Goal: Task Accomplishment & Management: Manage account settings

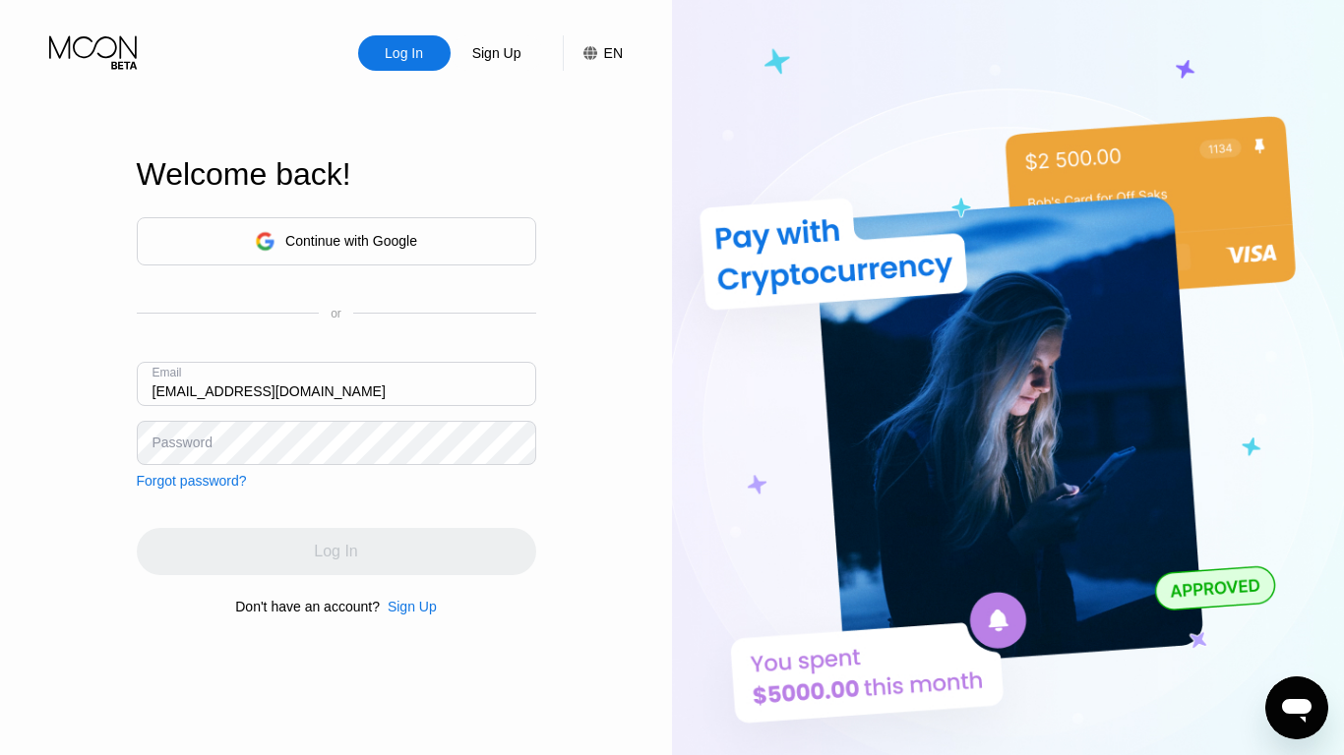
type input "[EMAIL_ADDRESS][DOMAIN_NAME]"
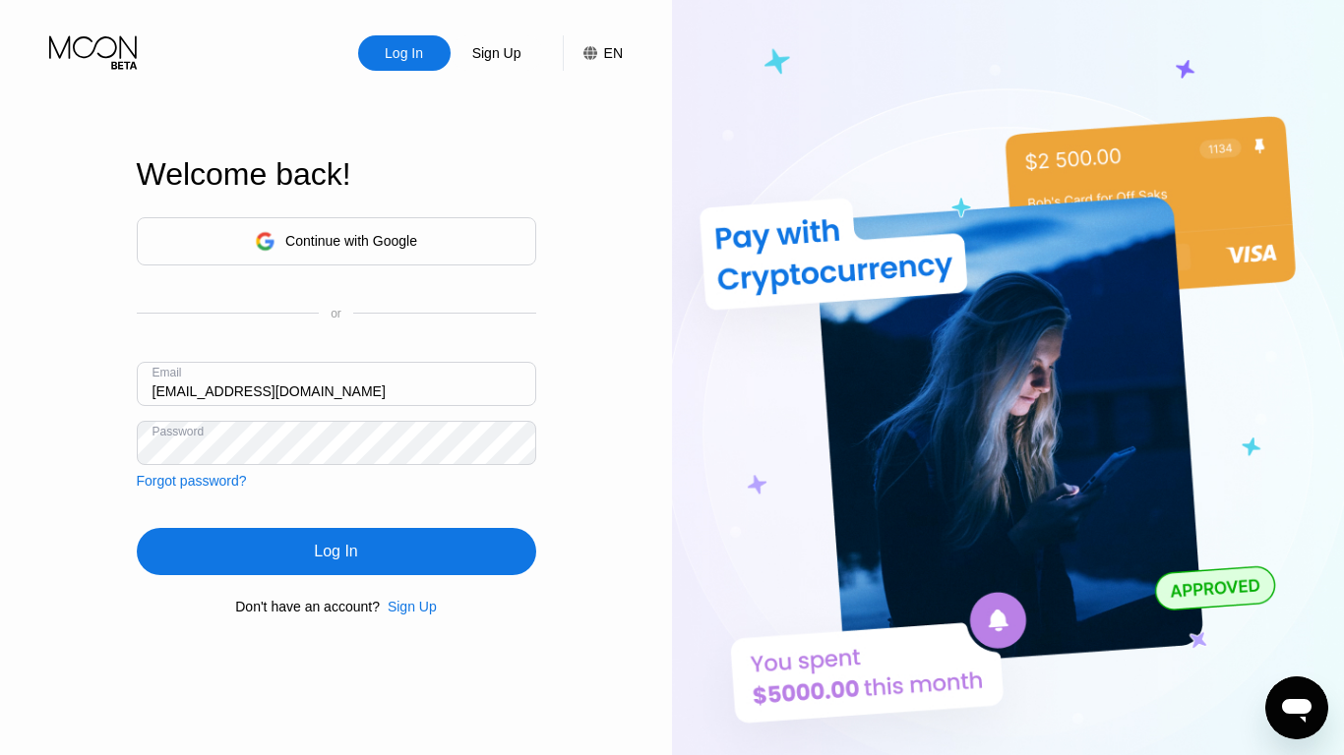
click at [335, 555] on div "Log In" at bounding box center [335, 552] width 43 height 20
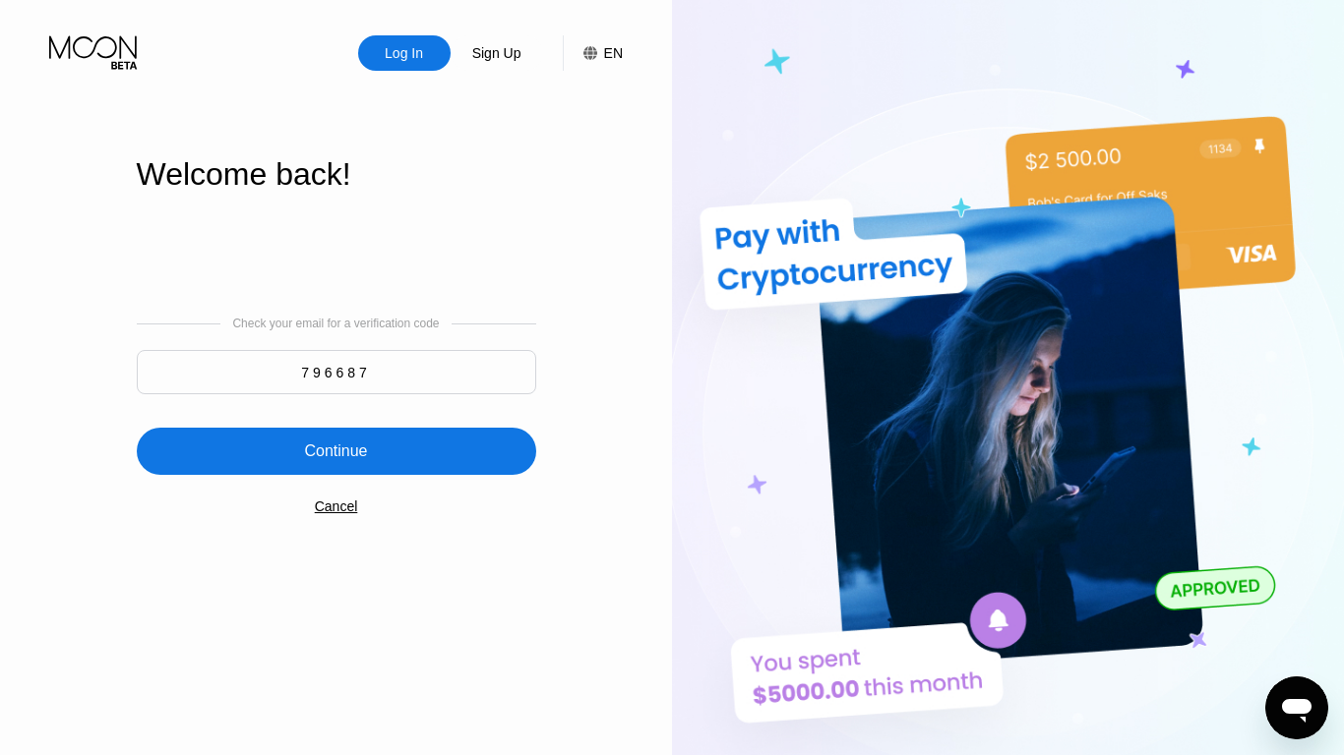
type input "796687"
click at [335, 453] on div "Continue" at bounding box center [335, 452] width 63 height 20
